Goal: Find specific page/section: Find specific page/section

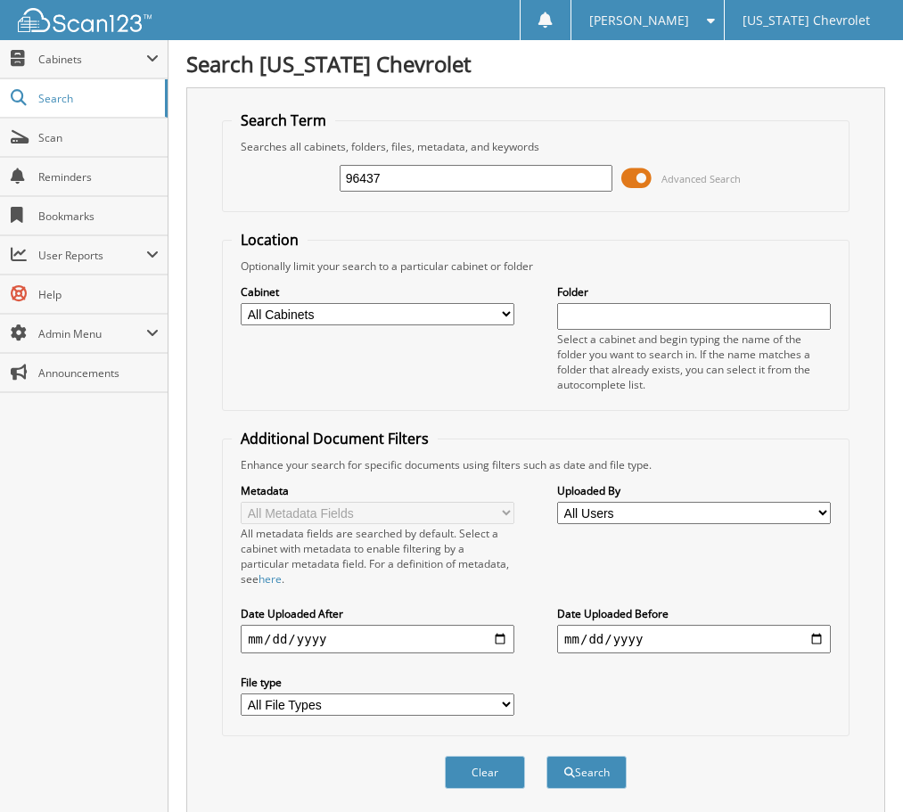
type input "96437"
click at [547, 756] on button "Search" at bounding box center [587, 772] width 80 height 33
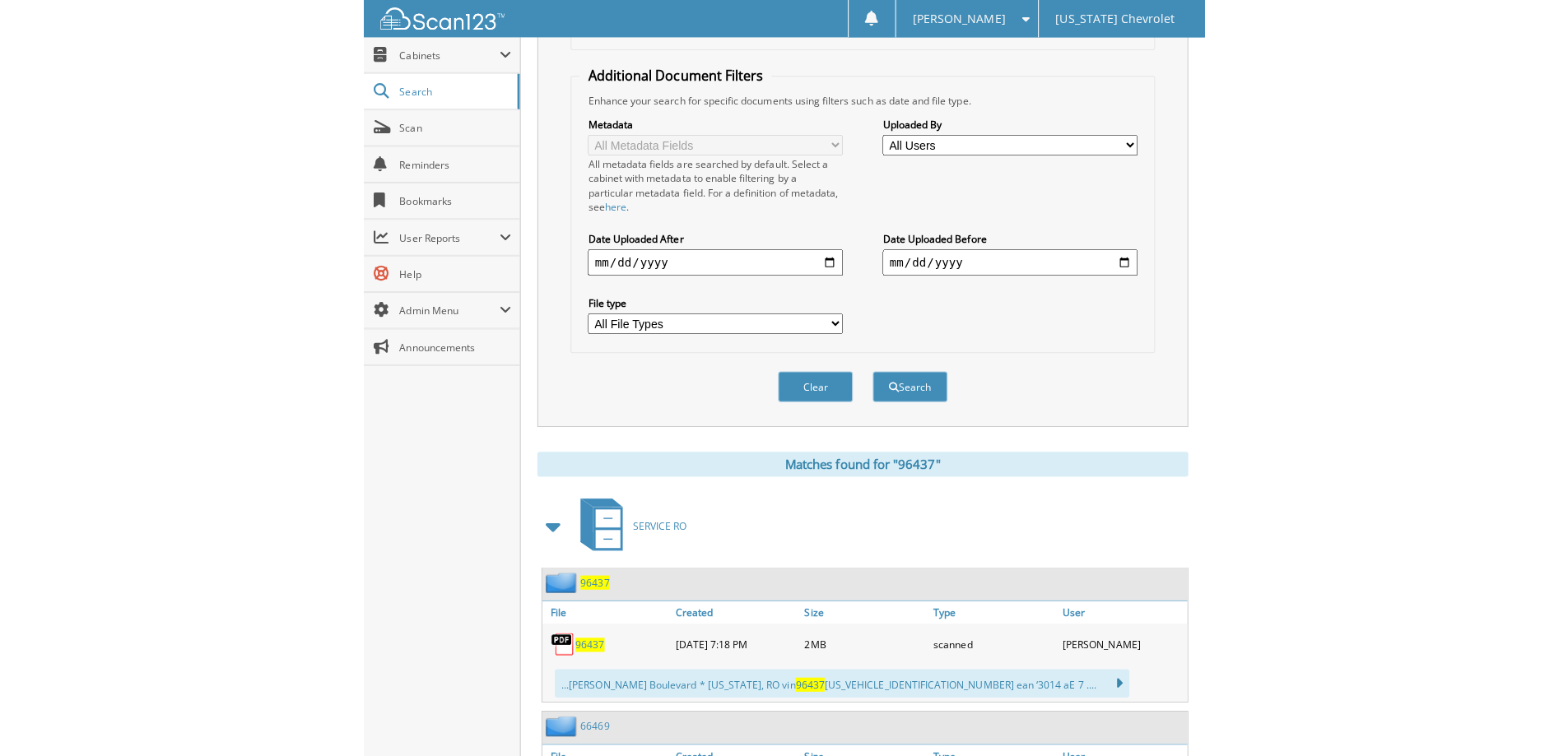
scroll to position [740, 0]
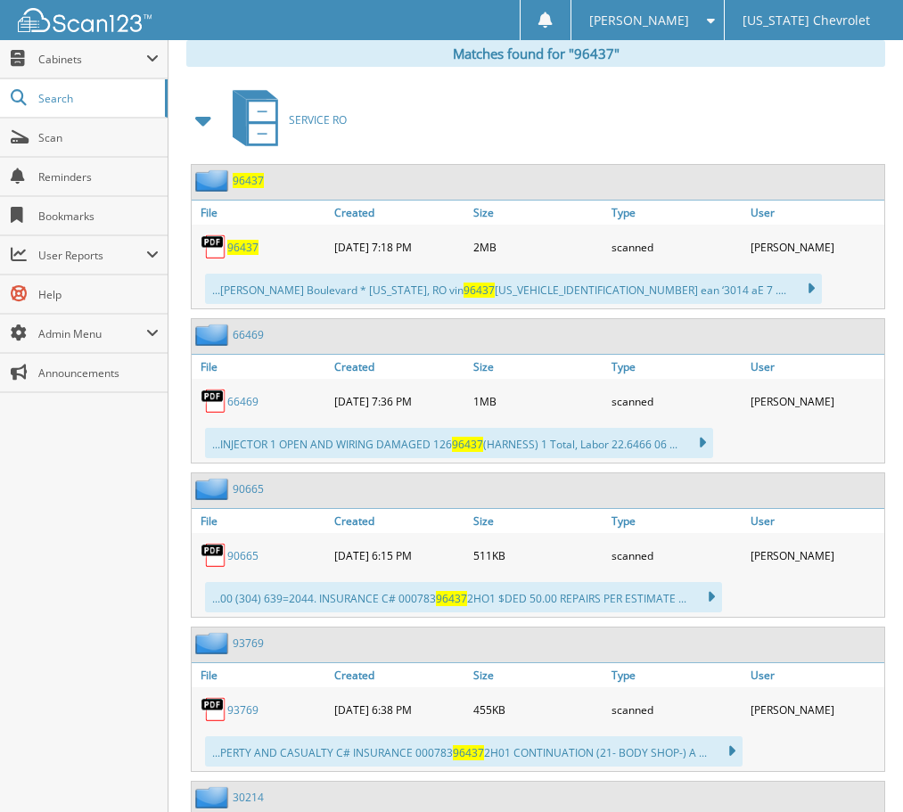
click at [232, 247] on span "96437" at bounding box center [242, 247] width 31 height 15
click at [352, 124] on div "SERVICE RO" at bounding box center [535, 120] width 699 height 70
